Goal: Transaction & Acquisition: Purchase product/service

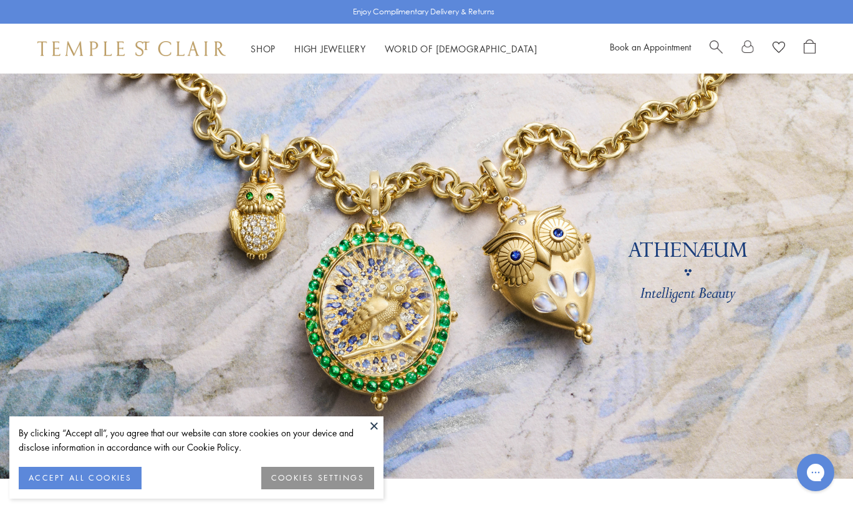
click at [375, 423] on button at bounding box center [374, 425] width 19 height 19
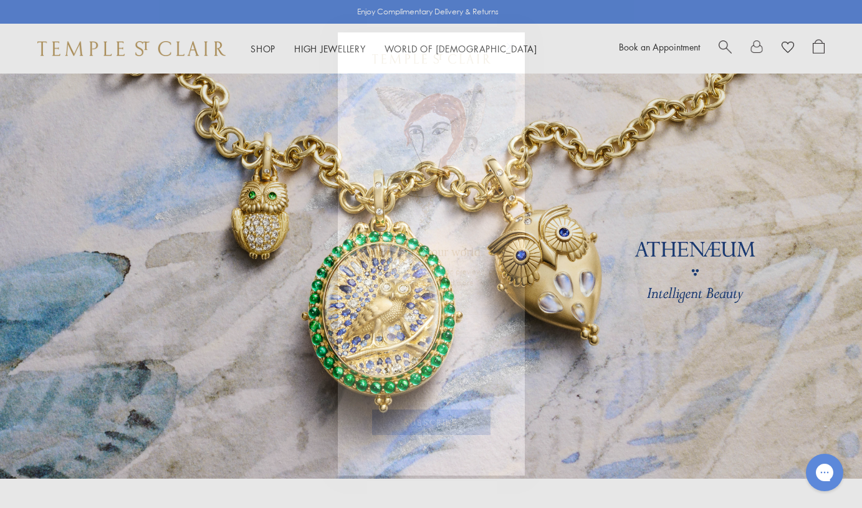
click at [509, 46] on circle "Close dialog" at bounding box center [510, 46] width 15 height 15
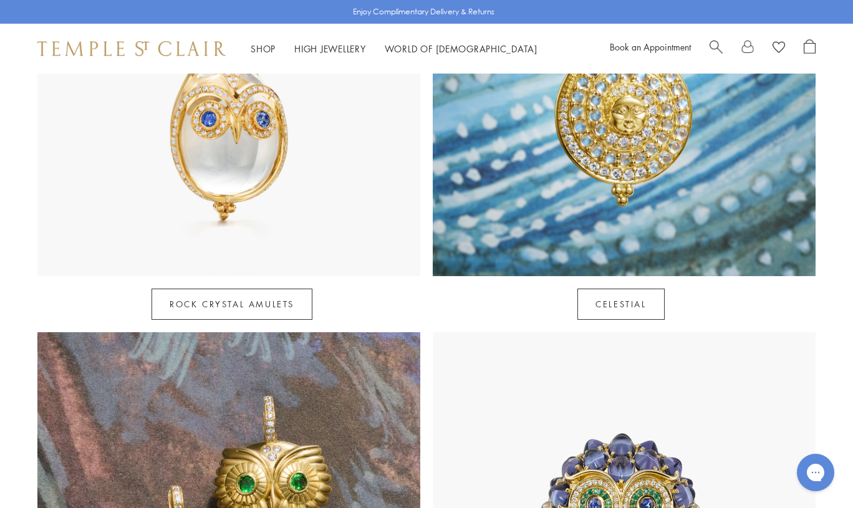
scroll to position [1261, 0]
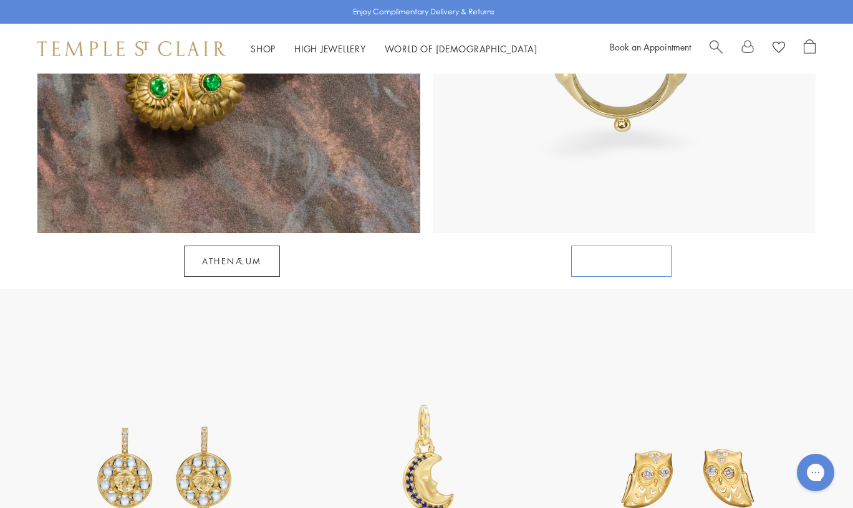
click at [637, 246] on link "SHOP RINGS" at bounding box center [621, 261] width 100 height 31
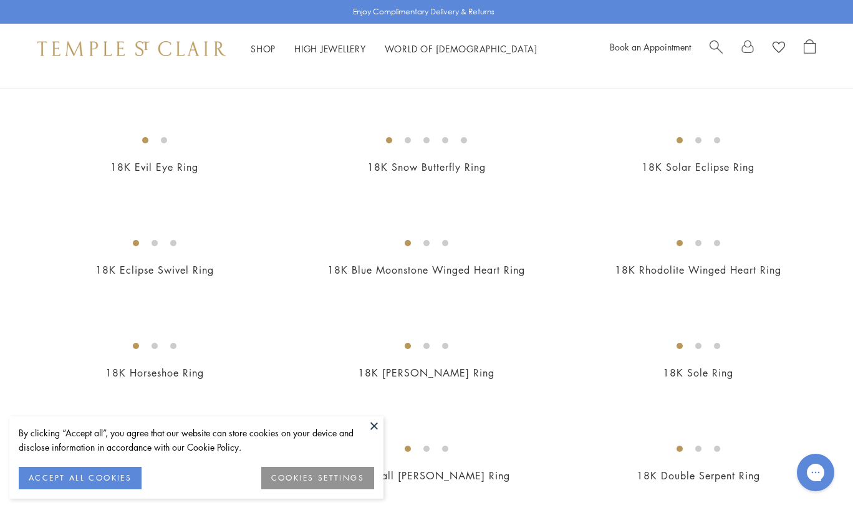
scroll to position [727, 0]
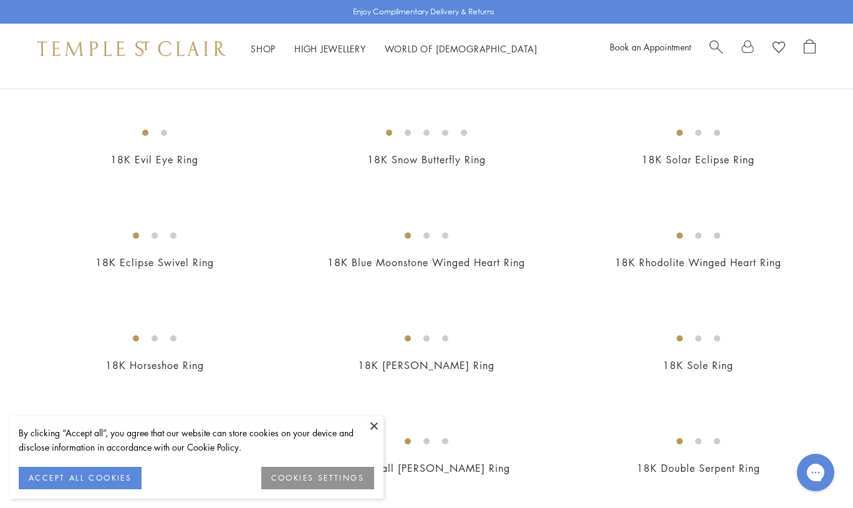
click at [0, 0] on img at bounding box center [0, 0] width 0 height 0
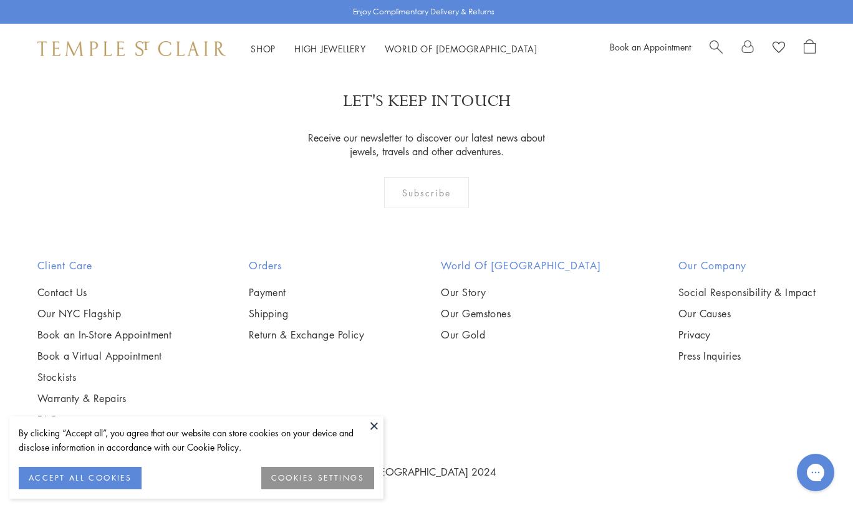
scroll to position [5258, 0]
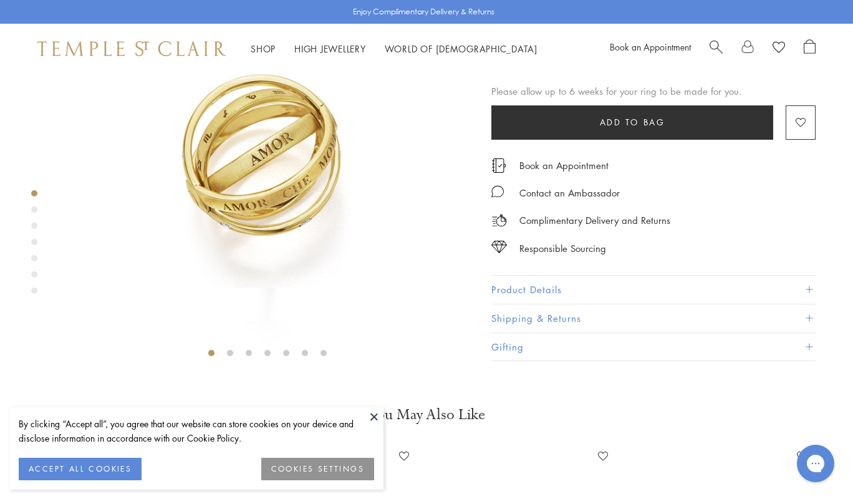
scroll to position [152, 0]
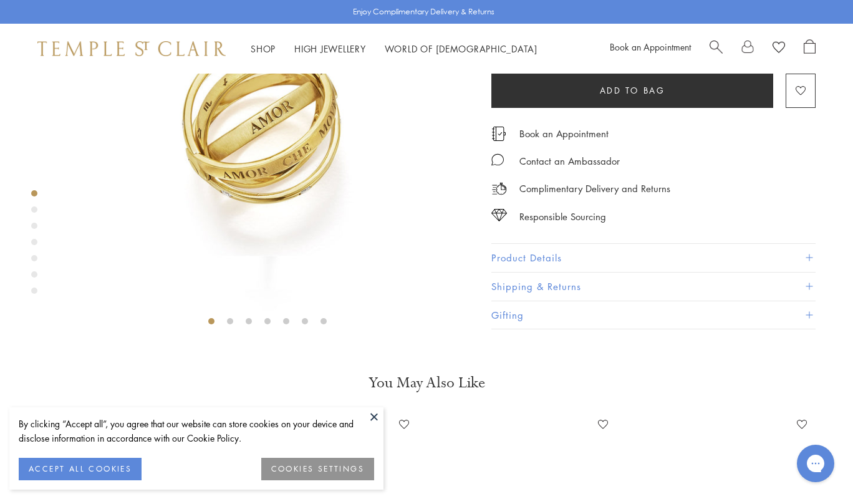
click at [373, 416] on button at bounding box center [374, 416] width 19 height 19
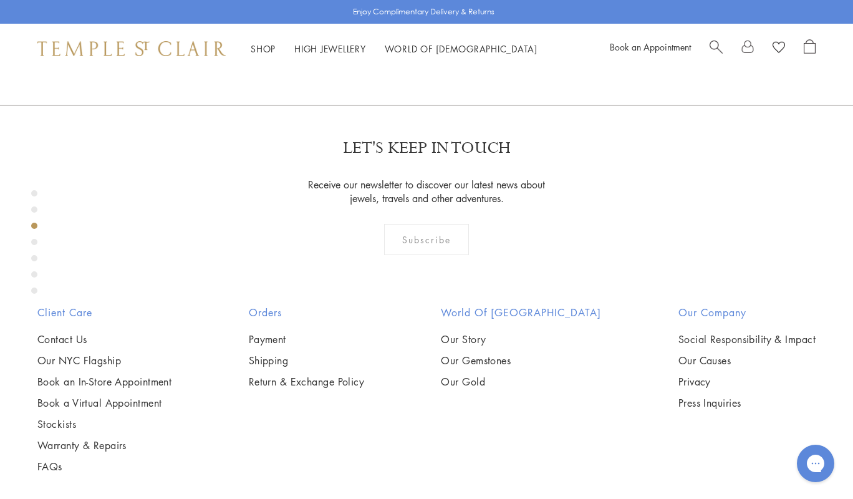
scroll to position [1168, 0]
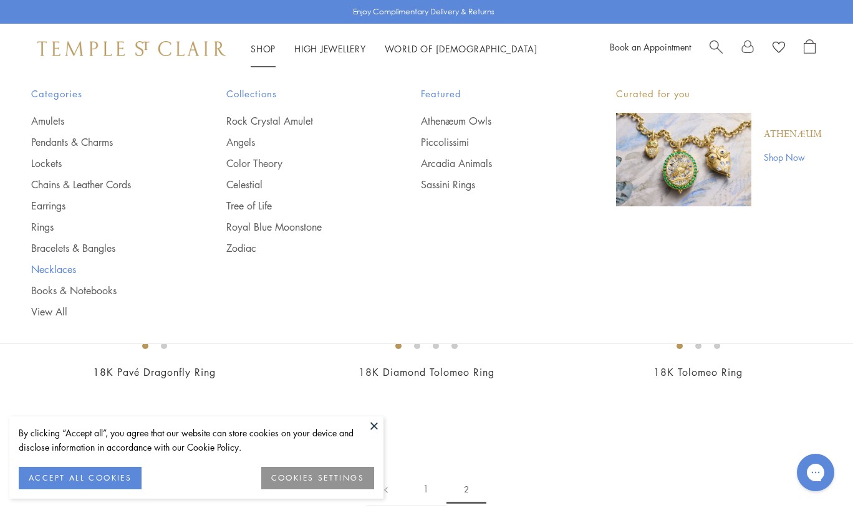
click at [65, 269] on link "Necklaces" at bounding box center [103, 269] width 145 height 14
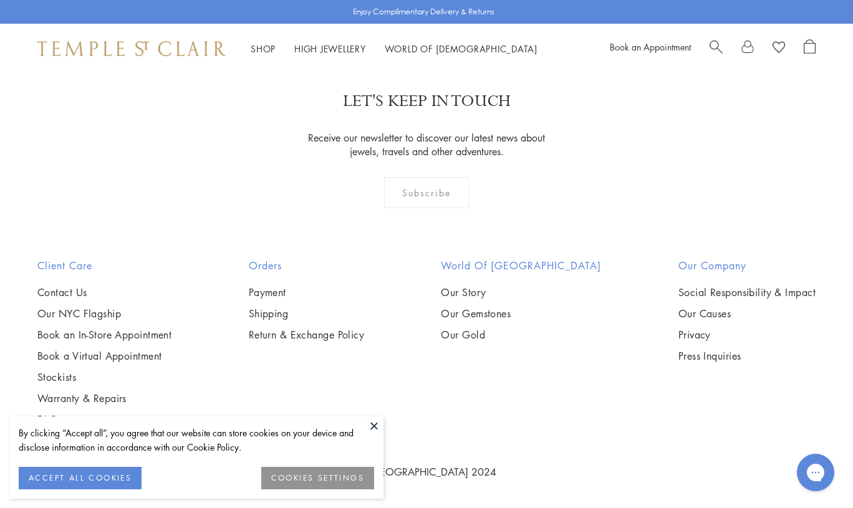
scroll to position [3063, 0]
click at [0, 0] on img at bounding box center [0, 0] width 0 height 0
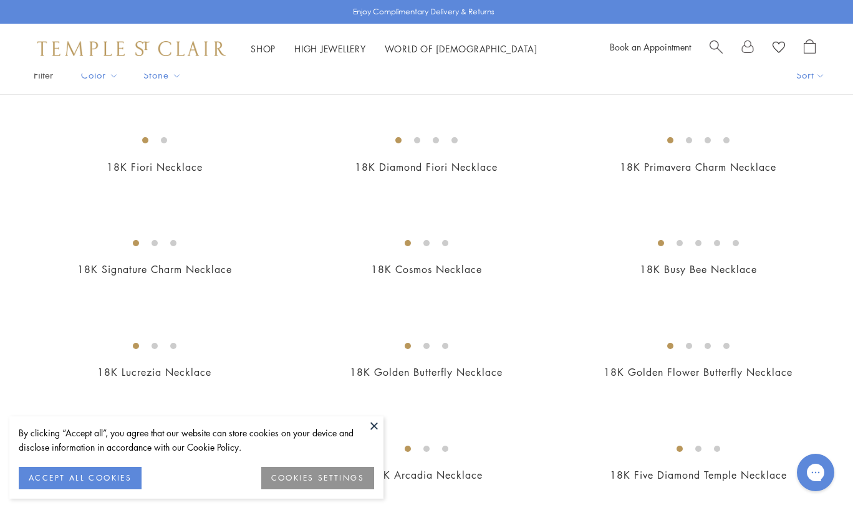
scroll to position [0, 0]
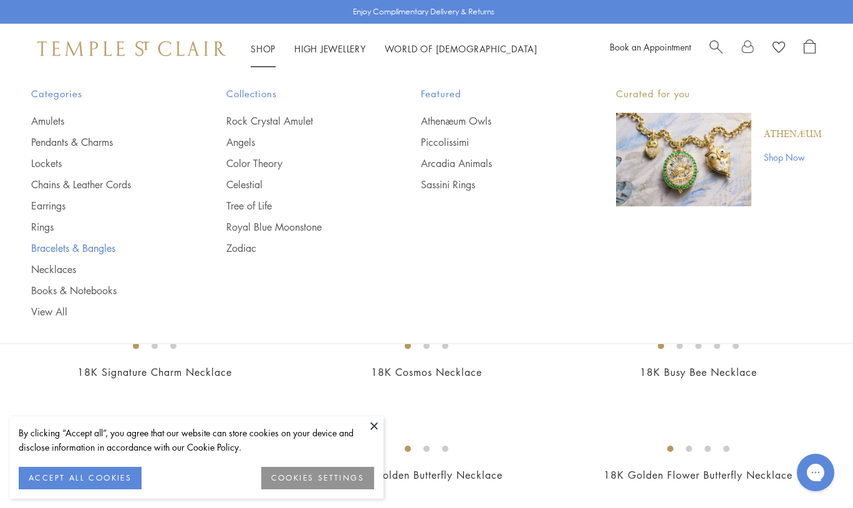
click at [89, 246] on link "Bracelets & Bangles" at bounding box center [103, 248] width 145 height 14
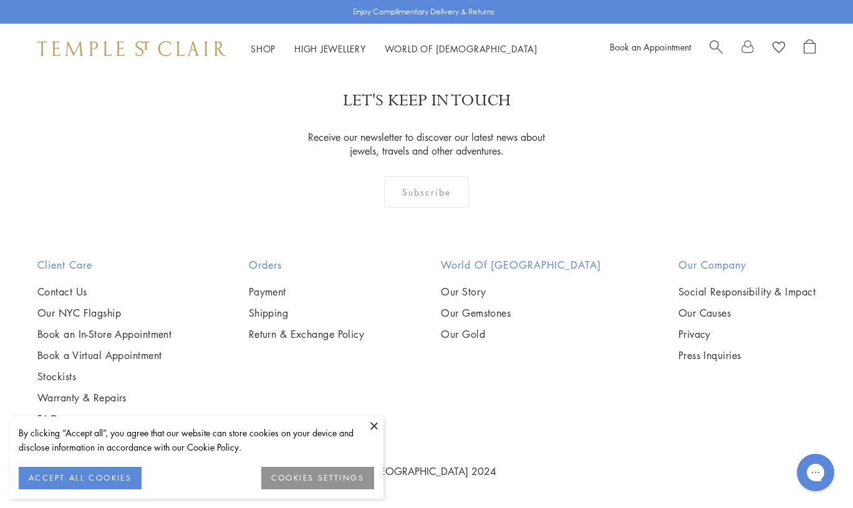
scroll to position [1741, 0]
click at [0, 0] on img at bounding box center [0, 0] width 0 height 0
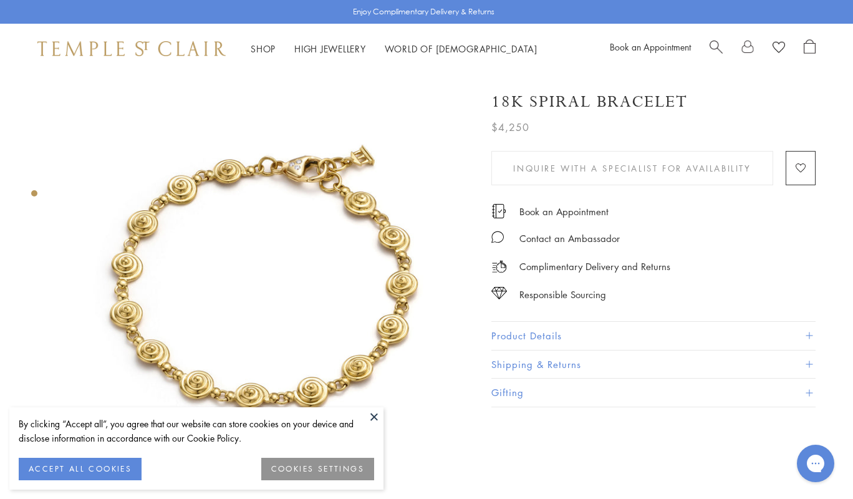
click at [672, 330] on button "Product Details" at bounding box center [653, 336] width 324 height 28
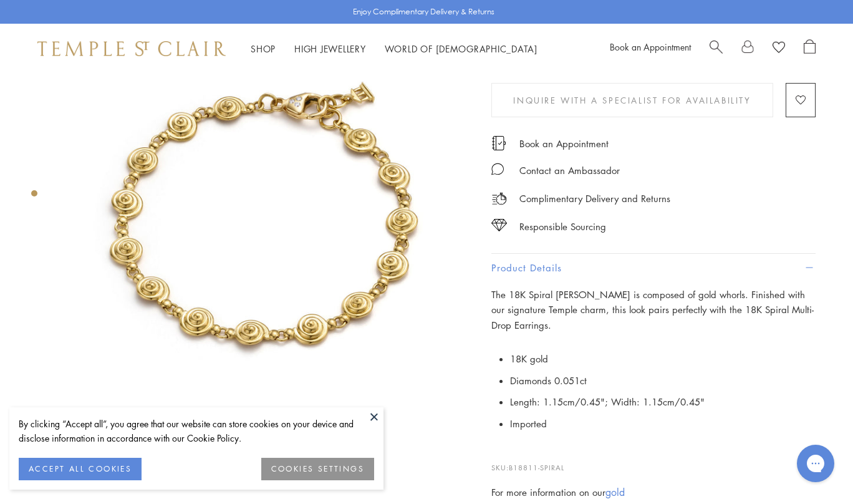
scroll to position [55, 0]
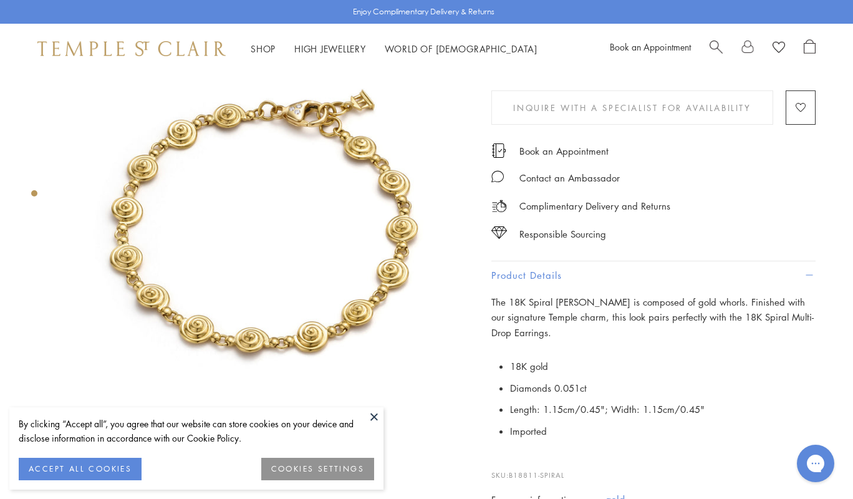
click at [374, 416] on button at bounding box center [374, 416] width 19 height 19
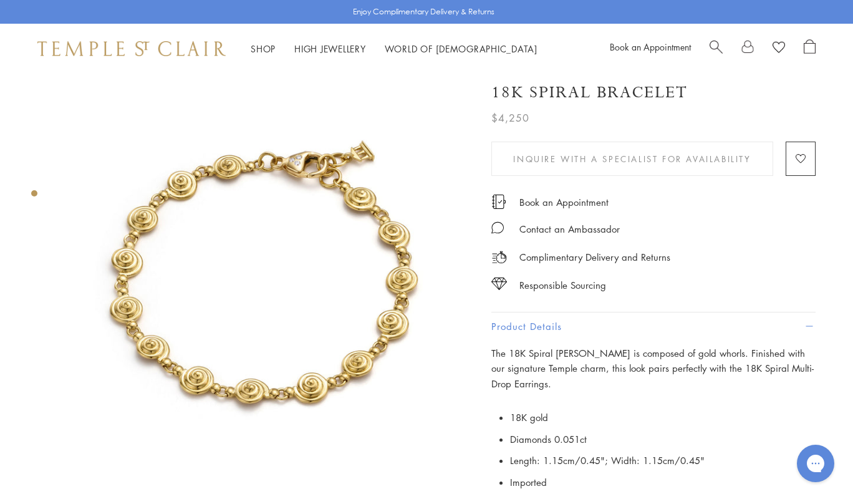
scroll to position [0, 0]
